Goal: Information Seeking & Learning: Learn about a topic

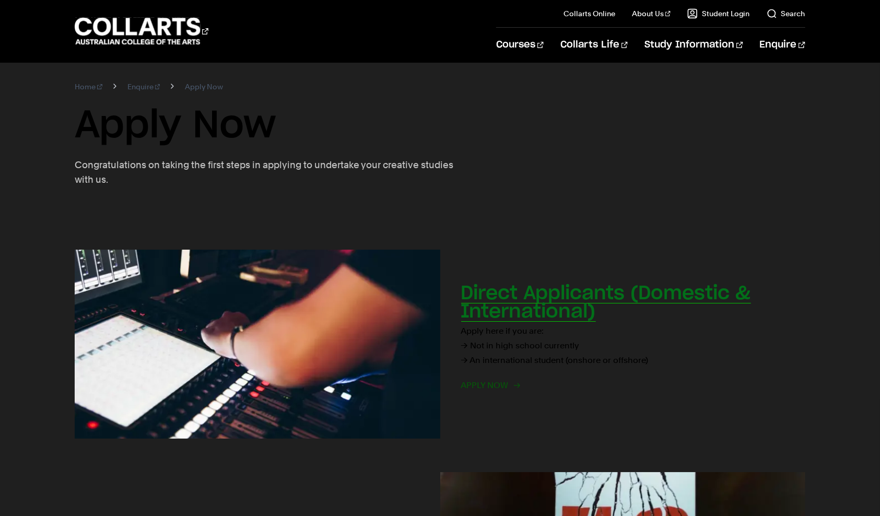
click at [531, 313] on h2 "Direct Applicants (Domestic & International)" at bounding box center [606, 302] width 290 height 37
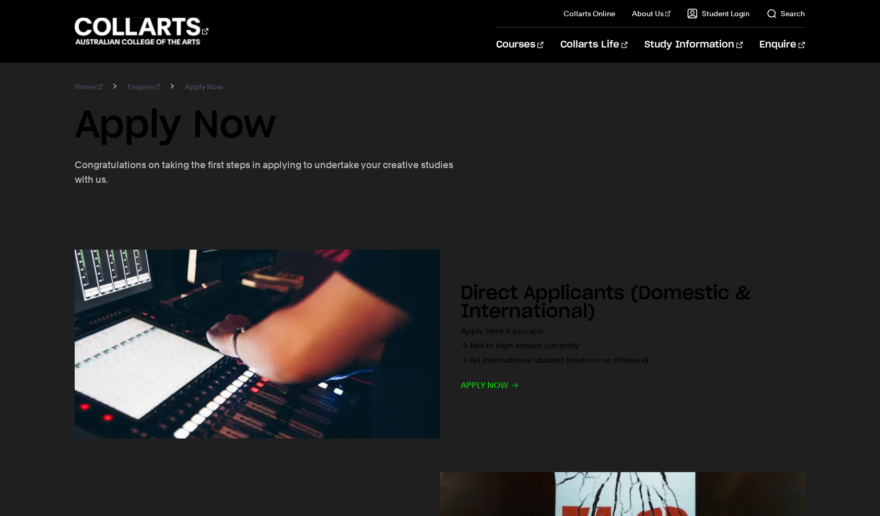
scroll to position [157, 0]
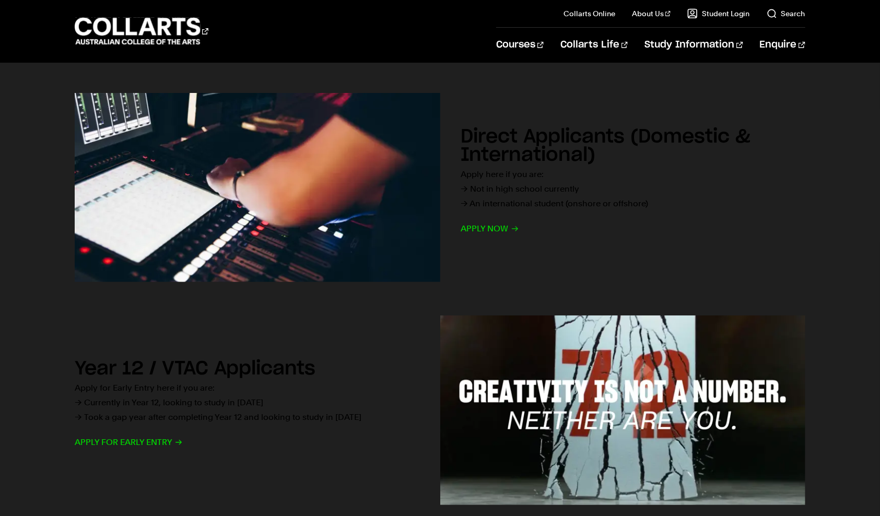
click at [872, 76] on div "Direct Applicants (Domestic & International) Apply here if you are: → Not in hi…" at bounding box center [440, 187] width 880 height 223
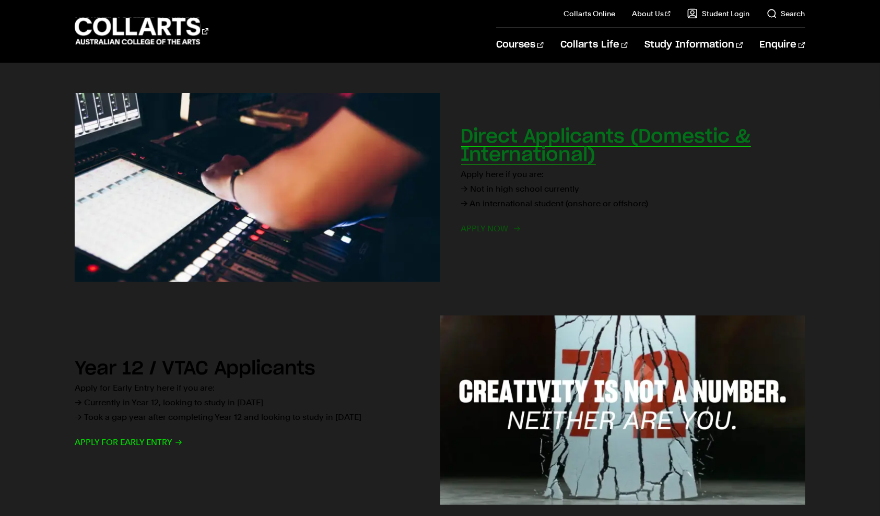
click at [496, 226] on span "Apply now" at bounding box center [490, 229] width 58 height 15
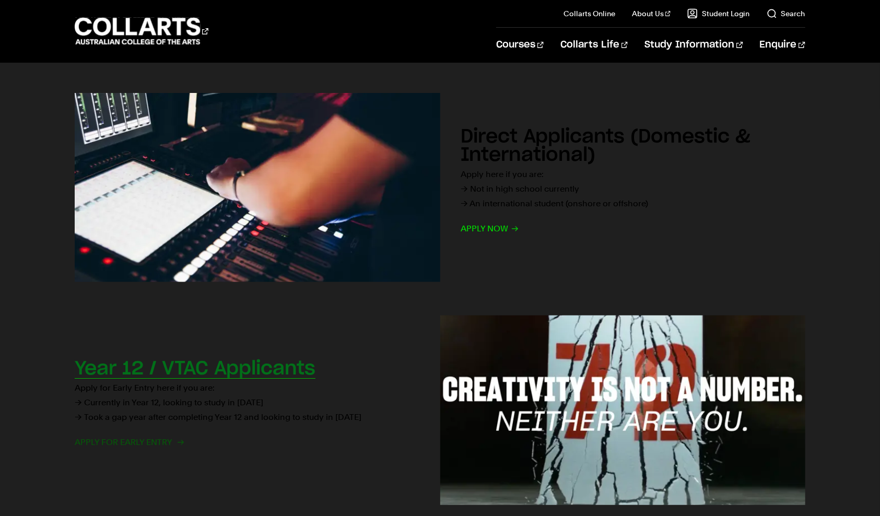
click at [126, 437] on span "Apply for Early Entry" at bounding box center [129, 442] width 108 height 15
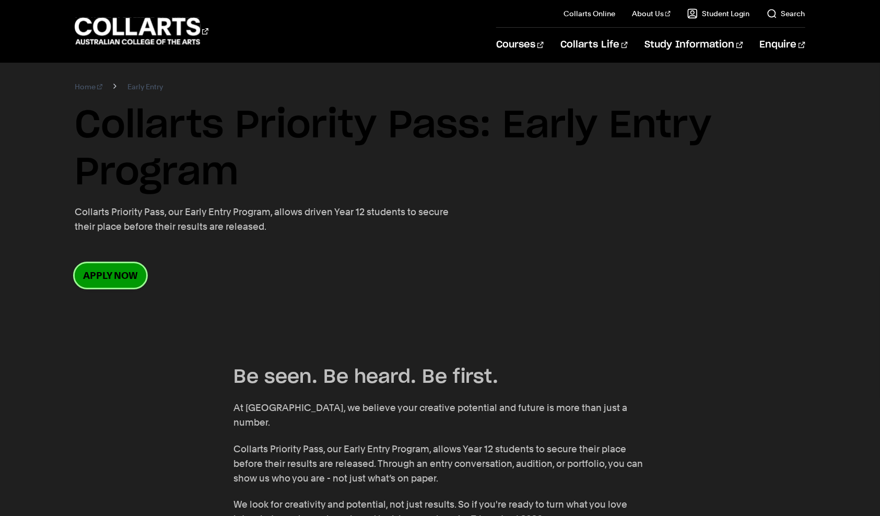
click at [95, 277] on link "Apply now" at bounding box center [111, 275] width 72 height 25
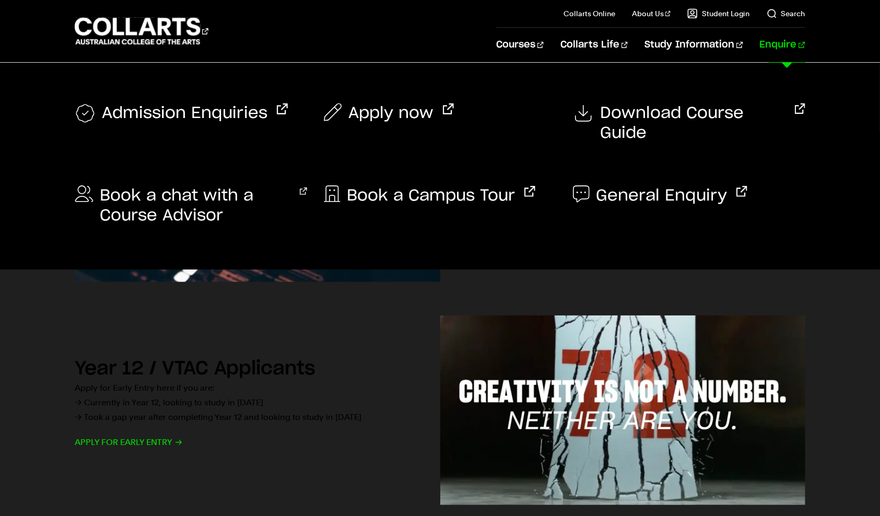
click at [777, 48] on link "Enquire" at bounding box center [782, 45] width 45 height 34
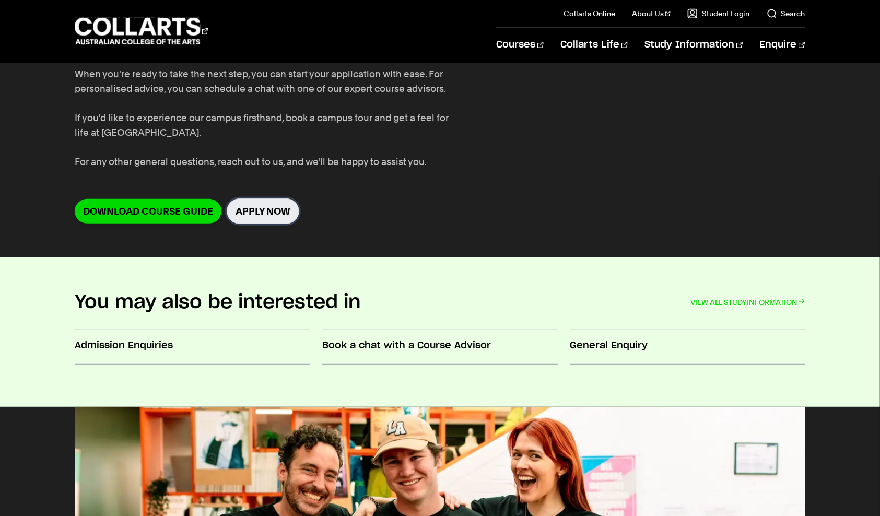
scroll to position [52, 0]
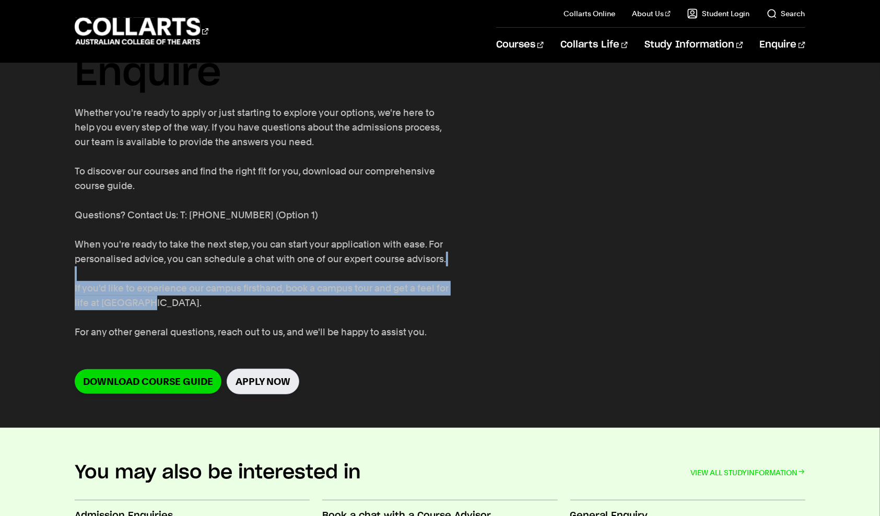
drag, startPoint x: 471, startPoint y: 277, endPoint x: 422, endPoint y: 301, distance: 54.4
click at [422, 301] on section "Home Enquire Enquire Whether you're ready to apply or just starting to explore …" at bounding box center [440, 218] width 731 height 417
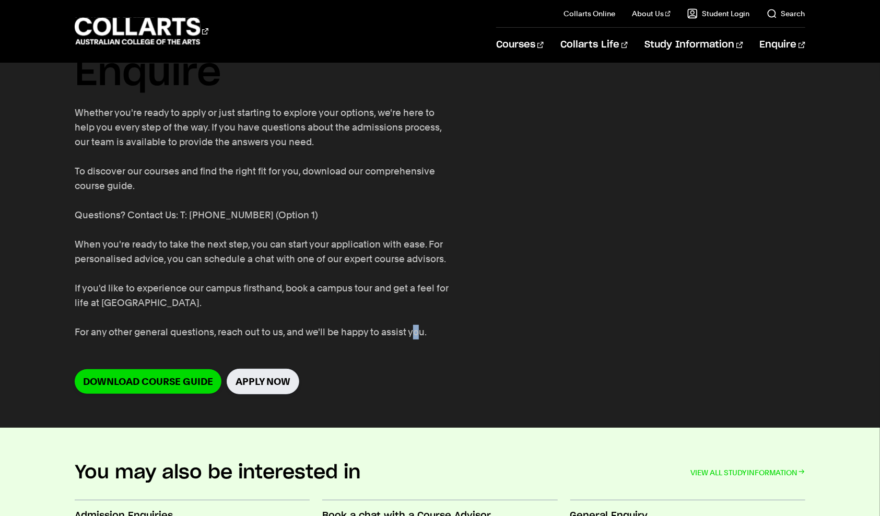
drag, startPoint x: 422, startPoint y: 301, endPoint x: 416, endPoint y: 330, distance: 29.8
click at [416, 330] on p "Whether you're ready to apply or just starting to explore your options, we're h…" at bounding box center [265, 223] width 381 height 234
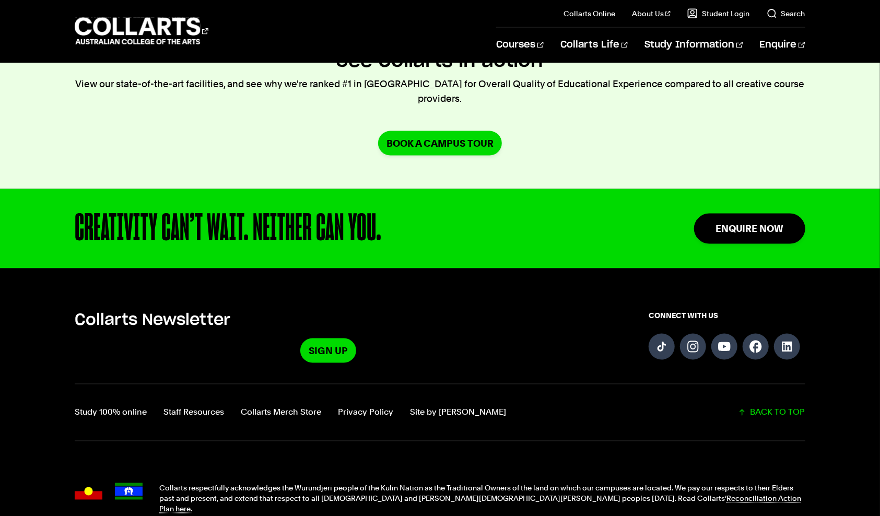
scroll to position [940, 0]
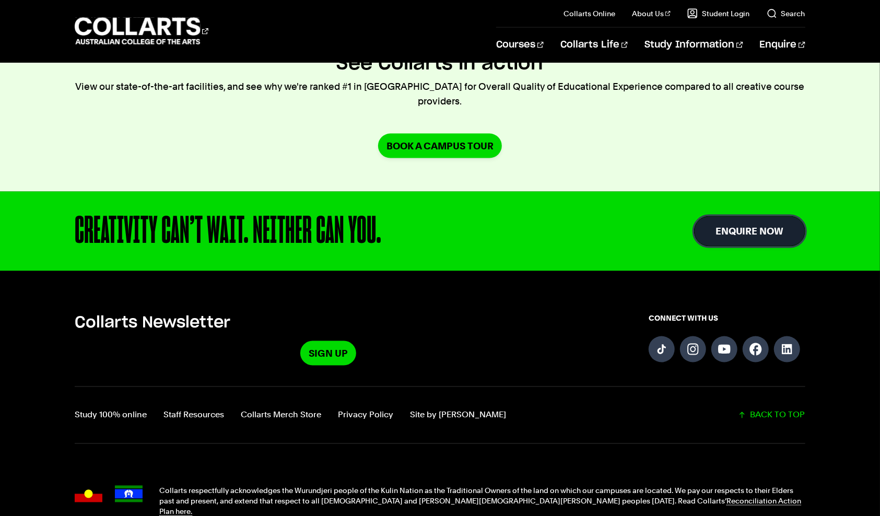
drag, startPoint x: 727, startPoint y: 214, endPoint x: 709, endPoint y: 225, distance: 20.9
click at [727, 216] on link "Enquire Now" at bounding box center [749, 231] width 111 height 30
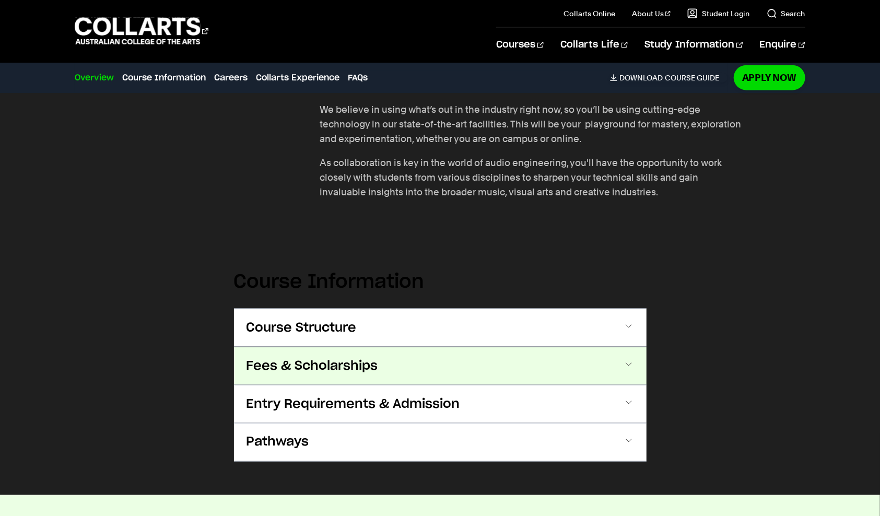
scroll to position [921, 0]
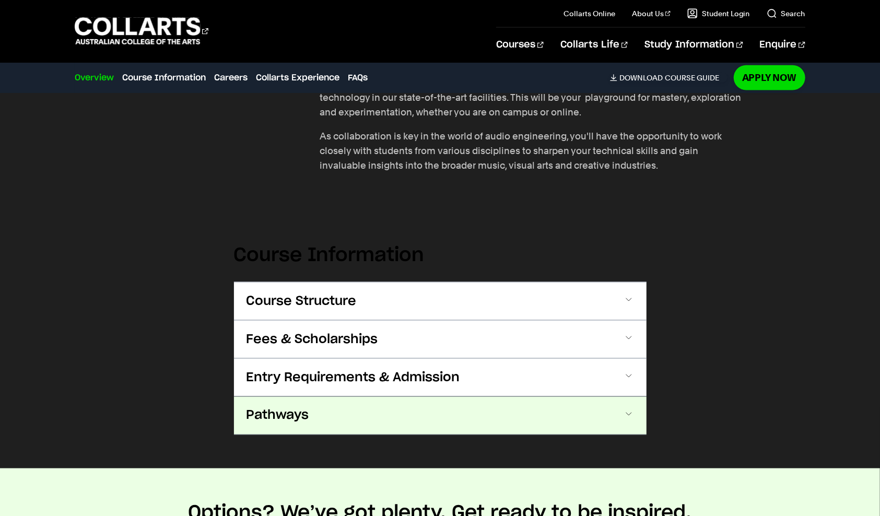
drag, startPoint x: 362, startPoint y: 408, endPoint x: 363, endPoint y: 414, distance: 5.8
click at [363, 408] on button "Pathways" at bounding box center [440, 416] width 413 height 38
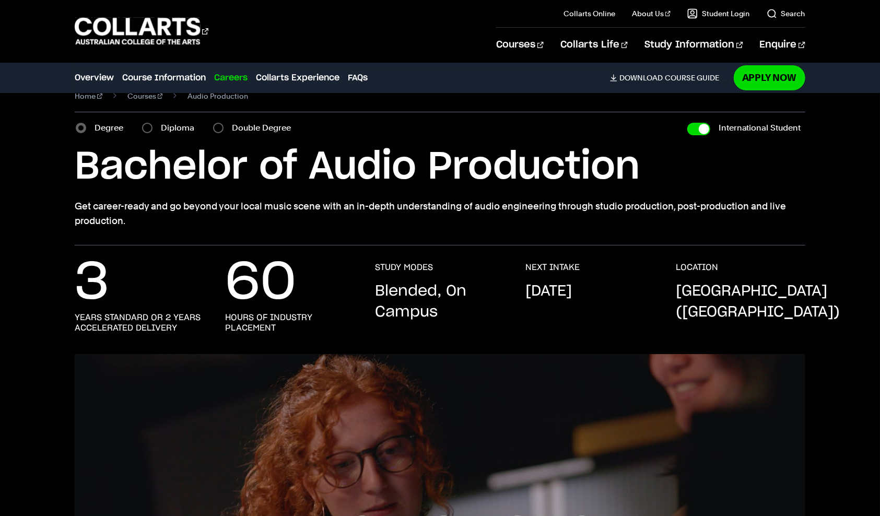
scroll to position [21, 0]
click at [182, 122] on label "Diploma" at bounding box center [181, 128] width 40 height 15
click at [153, 123] on input "Diploma" at bounding box center [147, 128] width 10 height 10
radio input "true"
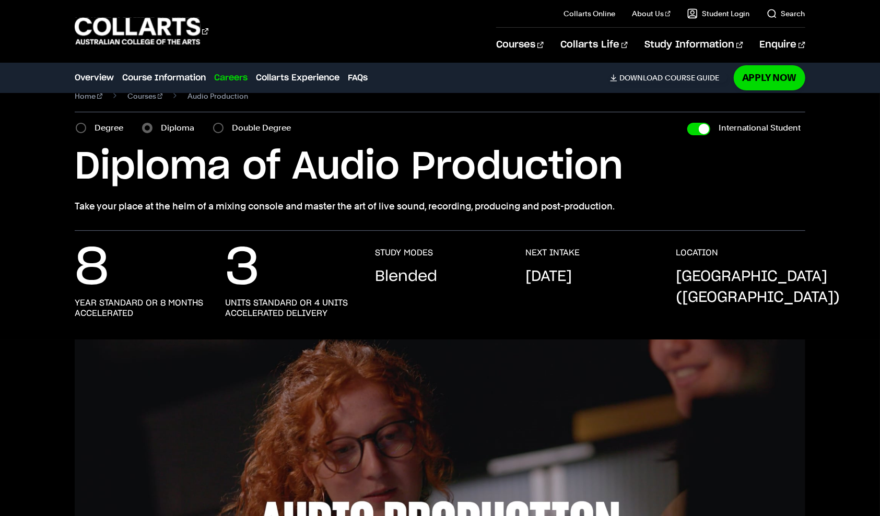
click at [239, 132] on label "Double Degree" at bounding box center [264, 128] width 65 height 15
click at [224, 132] on input "Double Degree" at bounding box center [218, 128] width 10 height 10
radio input "true"
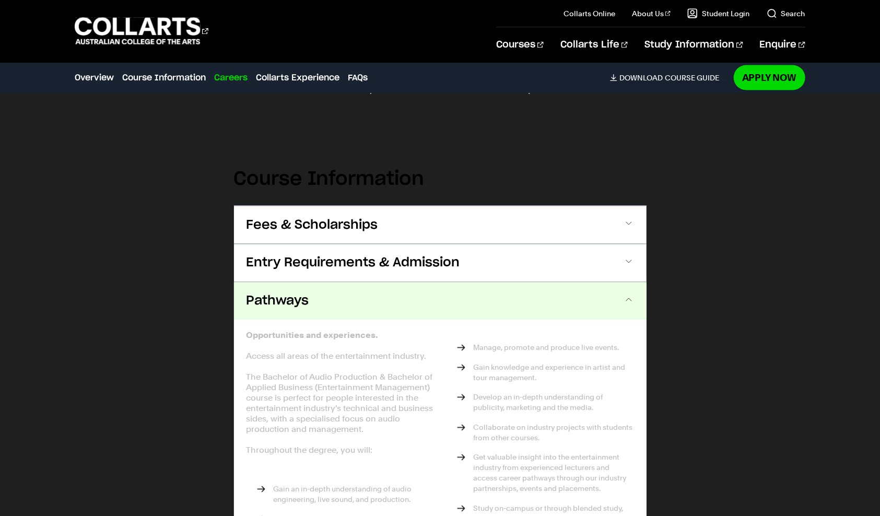
scroll to position [1066, 0]
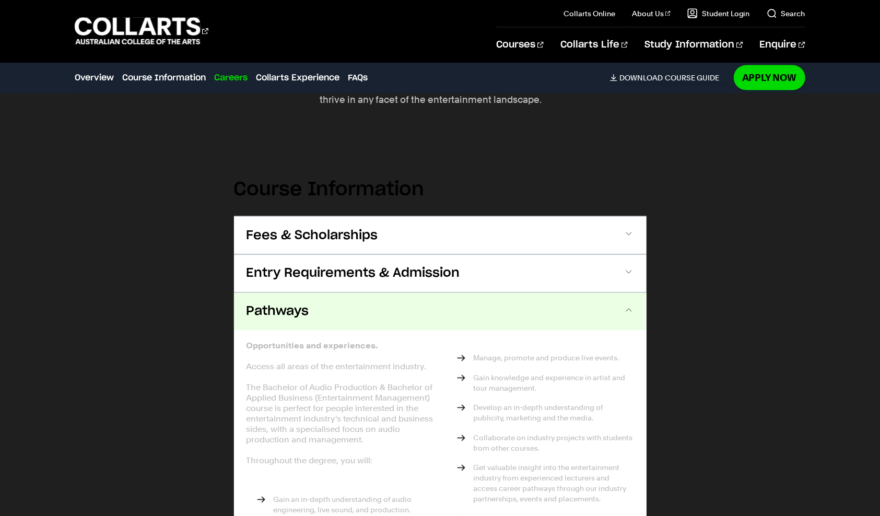
drag, startPoint x: 374, startPoint y: 316, endPoint x: 368, endPoint y: 311, distance: 7.5
click at [373, 315] on button "Pathways" at bounding box center [440, 312] width 413 height 38
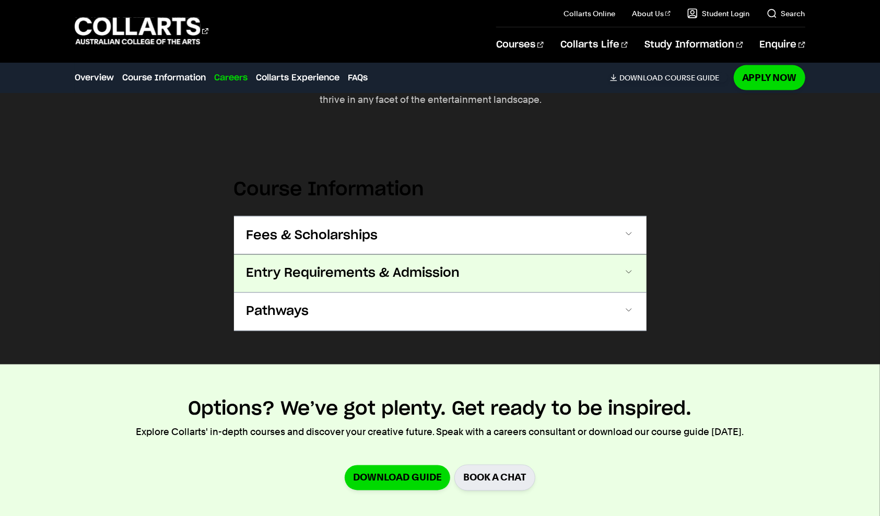
click at [357, 270] on span "Entry Requirements & Admission" at bounding box center [354, 273] width 214 height 17
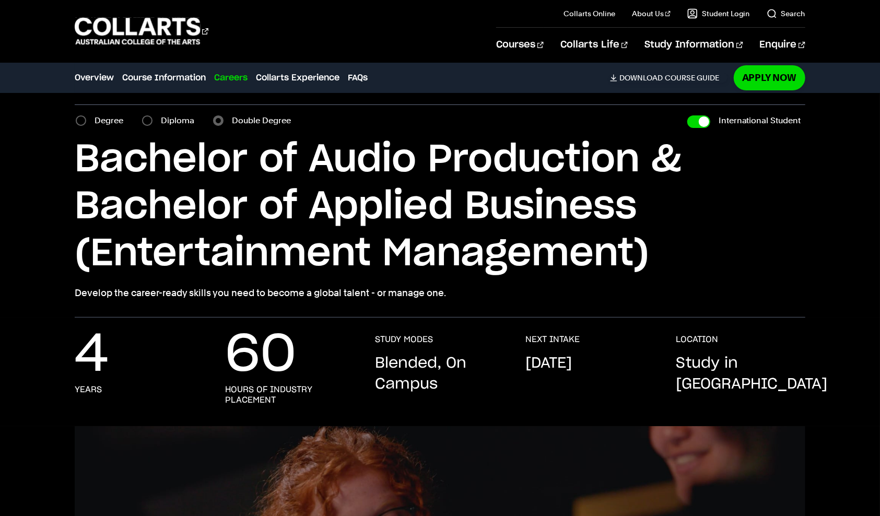
scroll to position [0, 0]
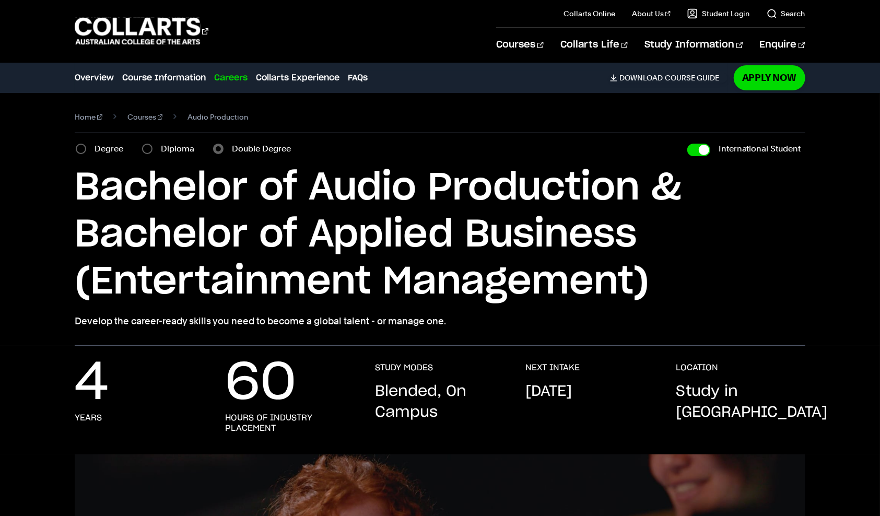
click at [101, 148] on label "Degree" at bounding box center [112, 149] width 35 height 15
click at [86, 148] on input "Degree" at bounding box center [81, 149] width 10 height 10
radio input "true"
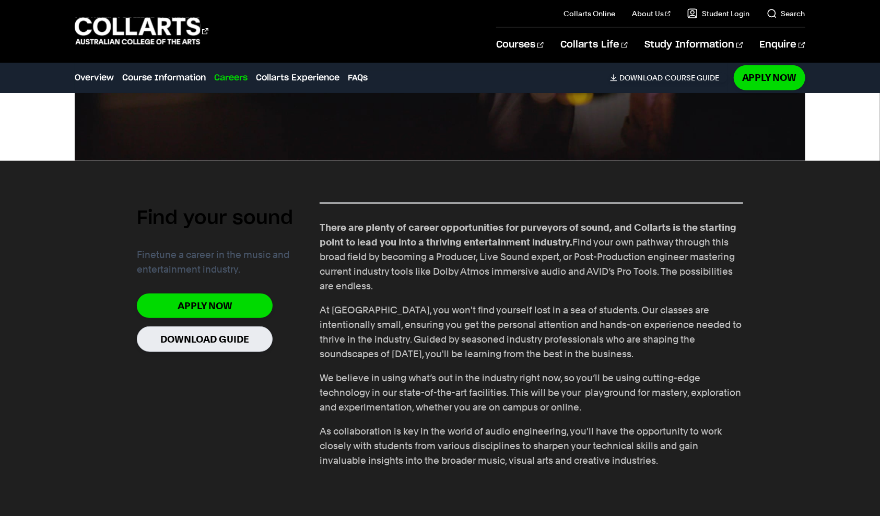
scroll to position [627, 0]
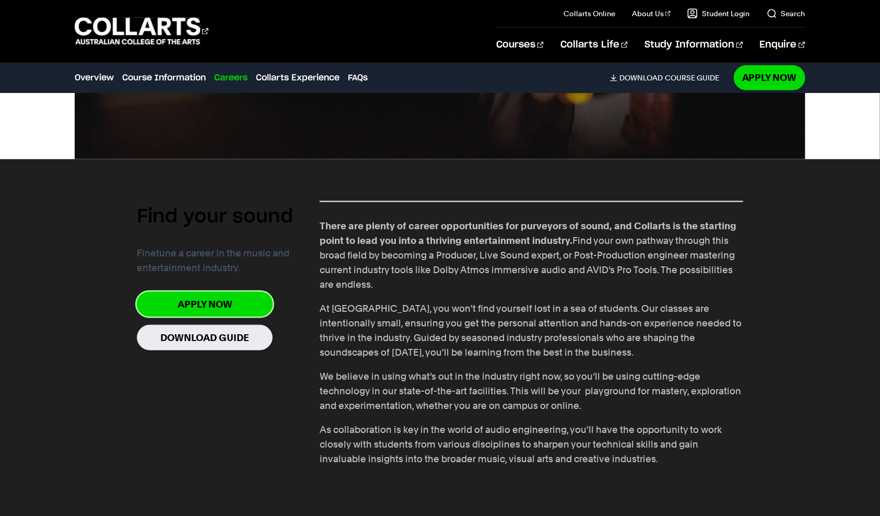
drag, startPoint x: 190, startPoint y: 302, endPoint x: 305, endPoint y: 318, distance: 116.5
click at [190, 302] on link "Apply Now" at bounding box center [205, 304] width 136 height 25
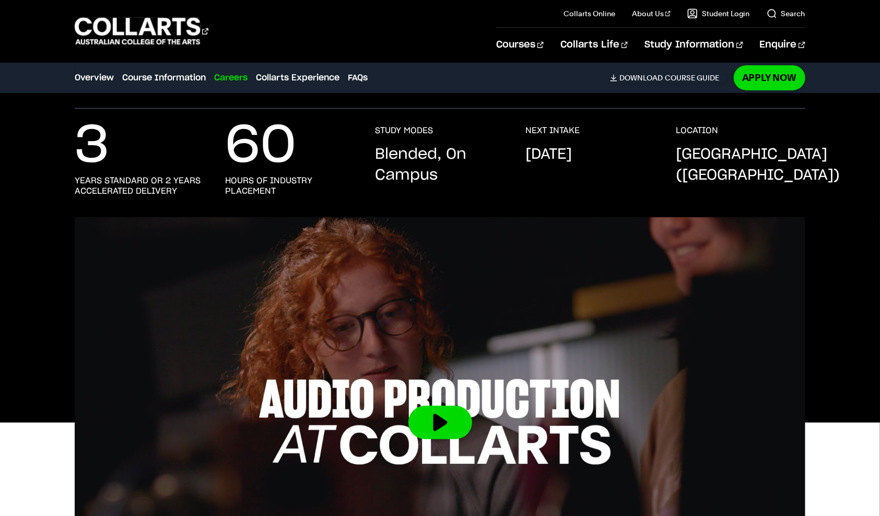
scroll to position [0, 0]
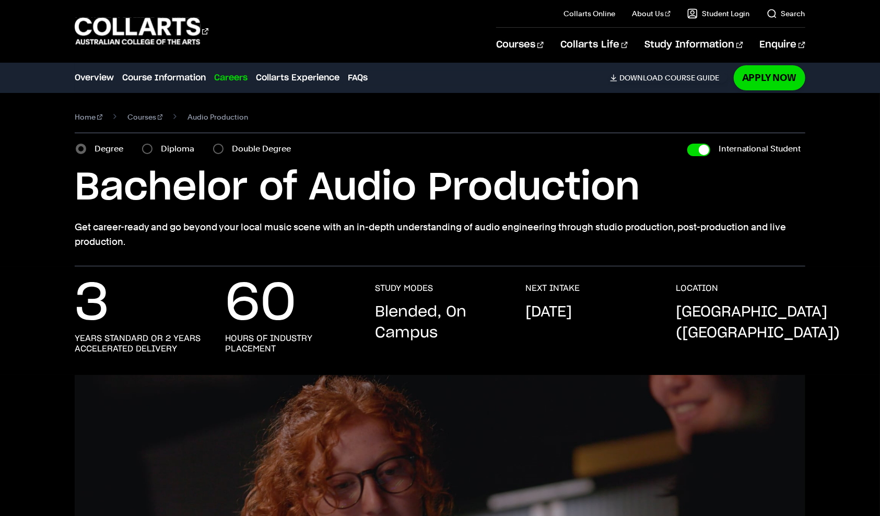
click at [92, 148] on div "Degree" at bounding box center [103, 149] width 54 height 15
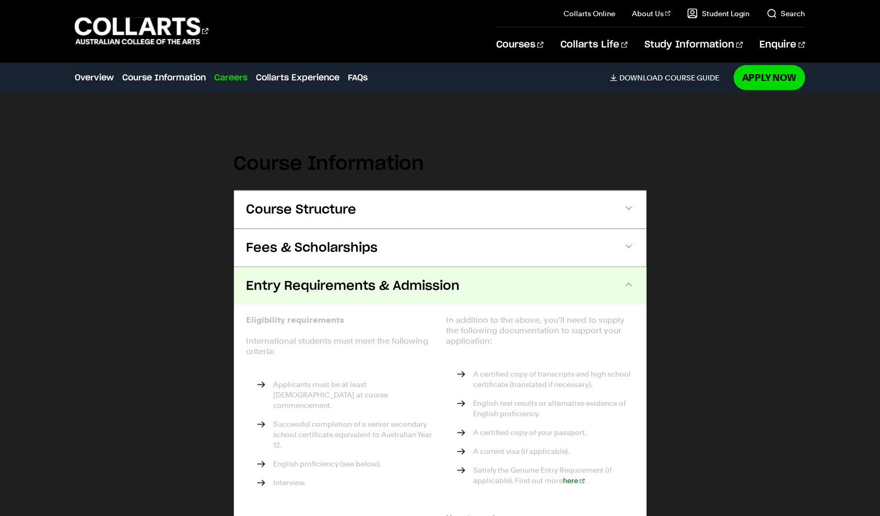
scroll to position [1045, 0]
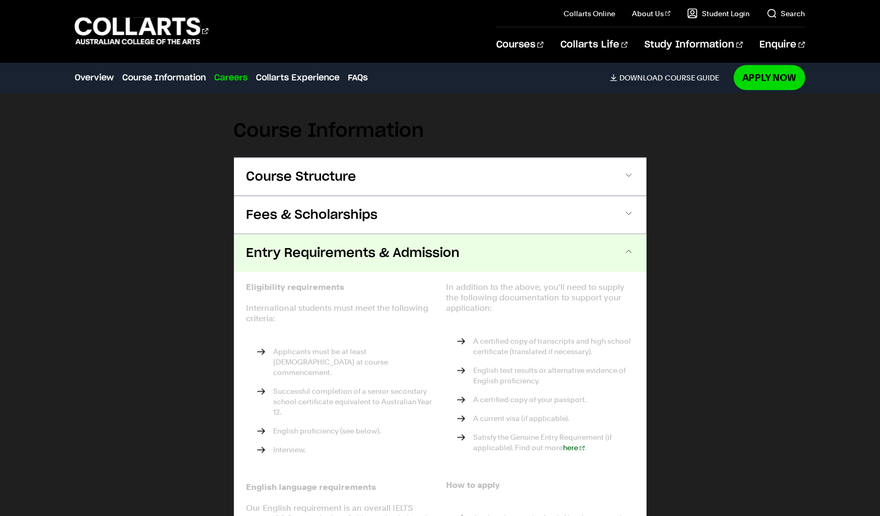
click at [384, 252] on span "Entry Requirements & Admission" at bounding box center [354, 253] width 214 height 17
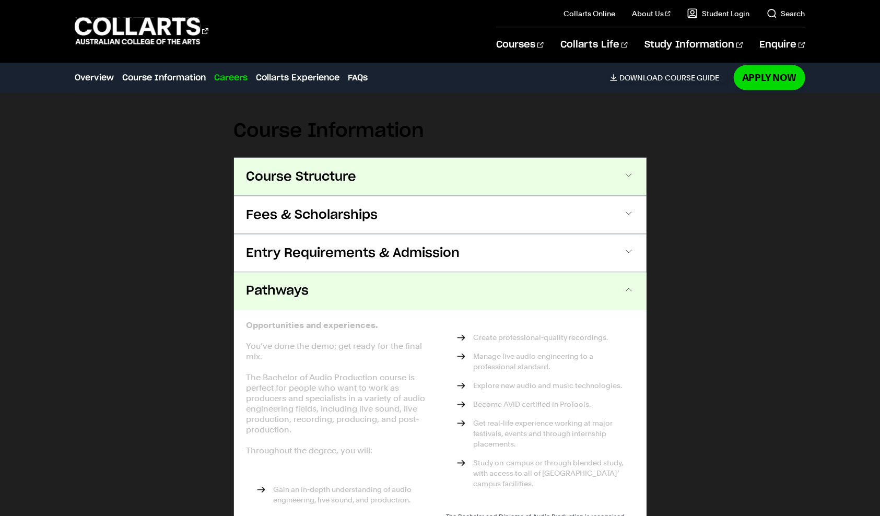
drag, startPoint x: 371, startPoint y: 167, endPoint x: 369, endPoint y: 173, distance: 6.5
click at [371, 168] on button "Course Structure" at bounding box center [440, 177] width 413 height 38
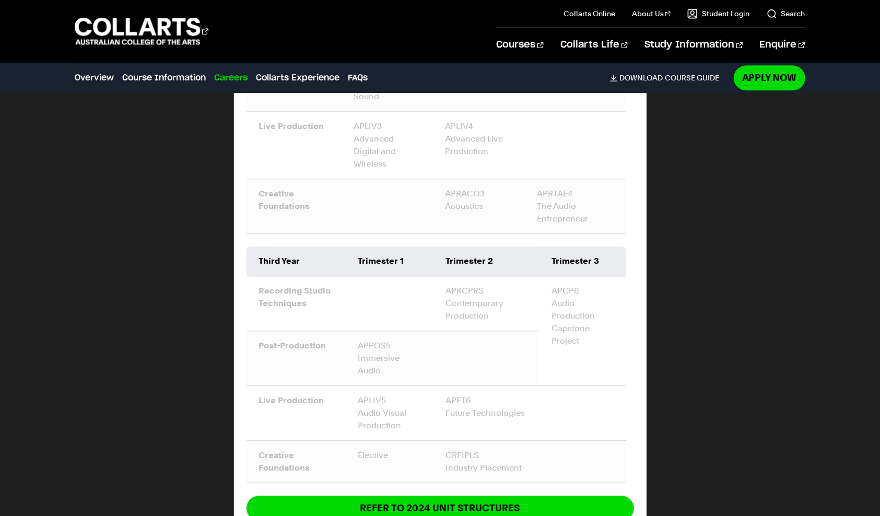
scroll to position [1683, 0]
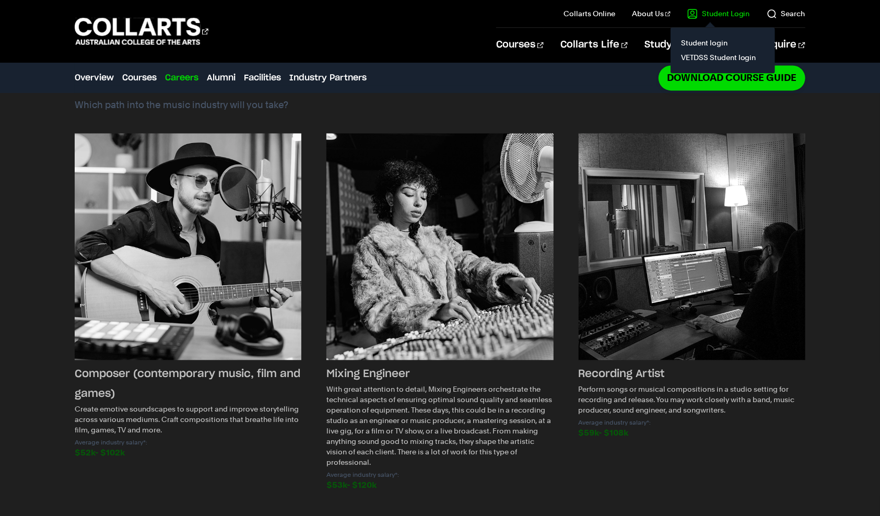
scroll to position [1358, 0]
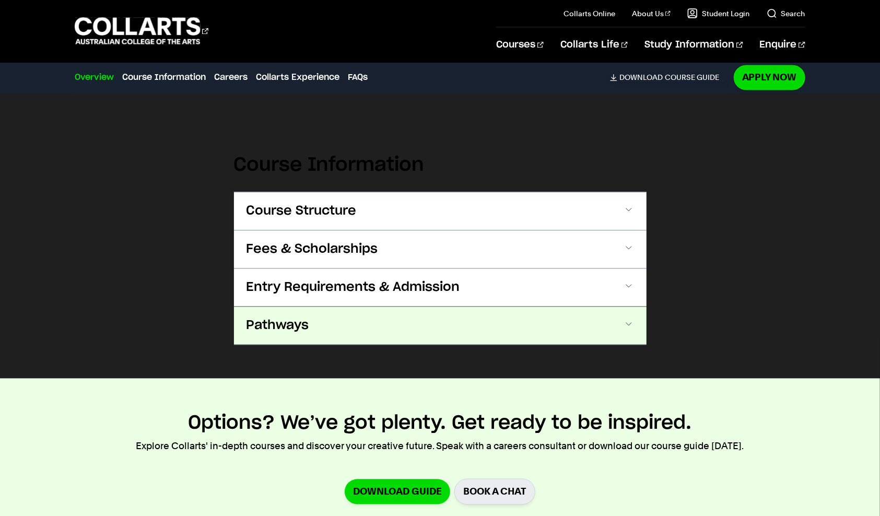
click at [368, 307] on button "Pathways" at bounding box center [440, 326] width 413 height 38
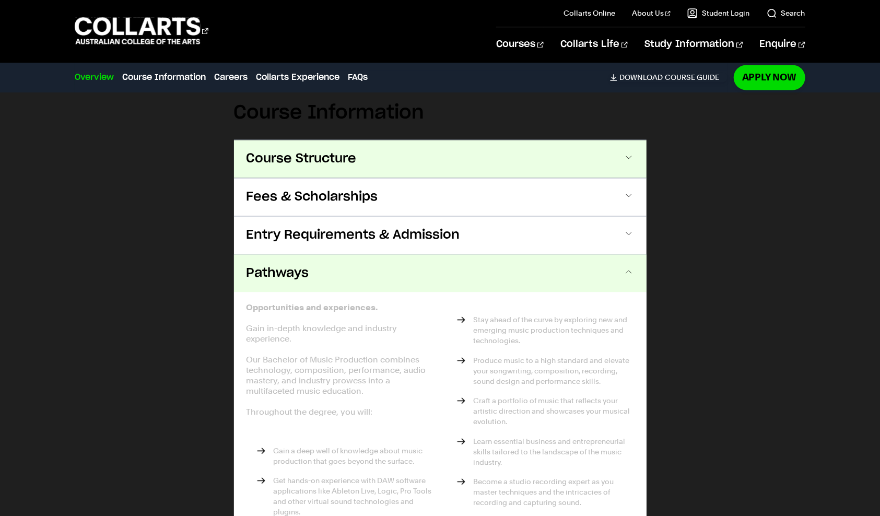
click at [380, 141] on button "Course Structure" at bounding box center [440, 160] width 413 height 38
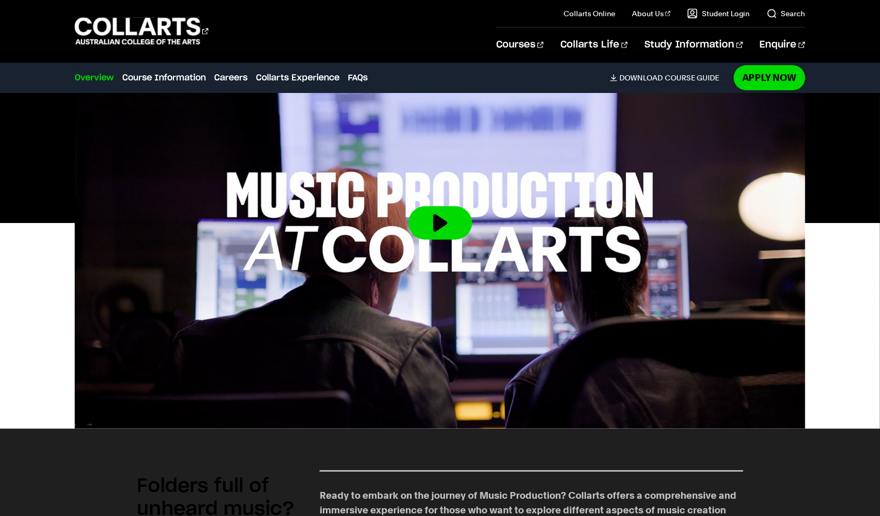
scroll to position [330, 0]
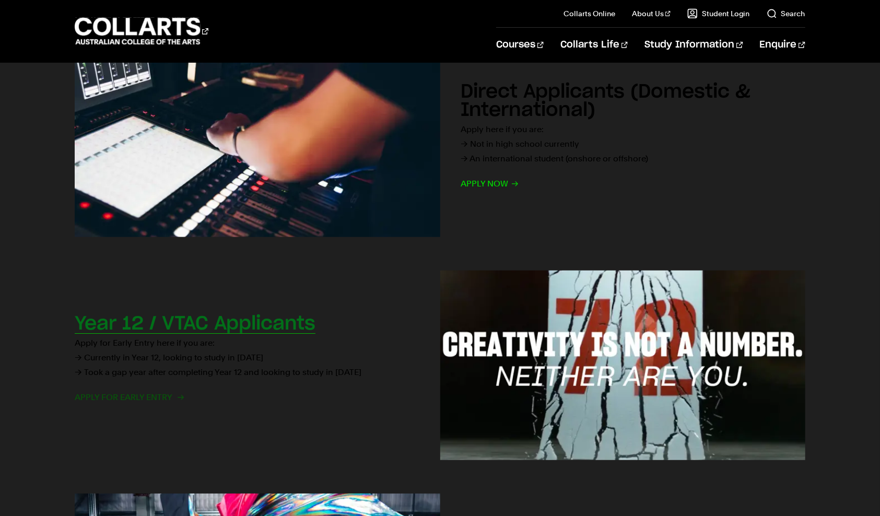
scroll to position [366, 0]
